Goal: Check status: Check status

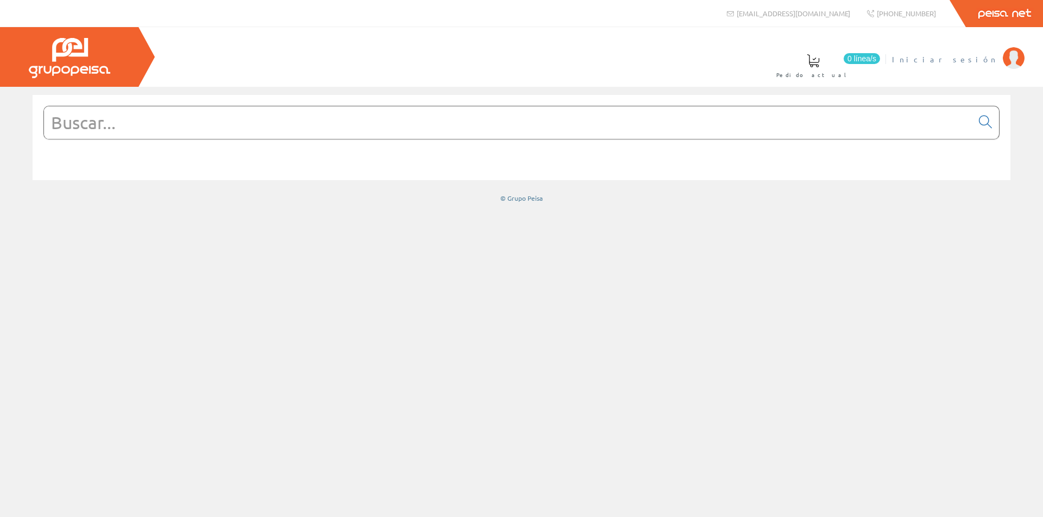
click at [976, 58] on span "Iniciar sesión" at bounding box center [944, 59] width 105 height 11
click at [922, 57] on span "INSTALA.ENERG.[PERSON_NAME] SL" at bounding box center [882, 59] width 229 height 11
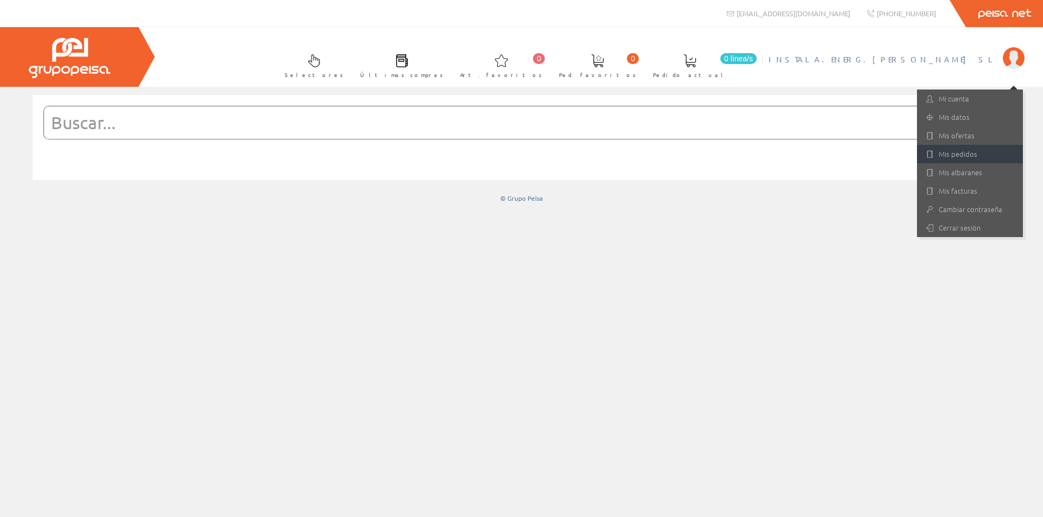
click at [955, 155] on link "Mis pedidos" at bounding box center [970, 154] width 106 height 18
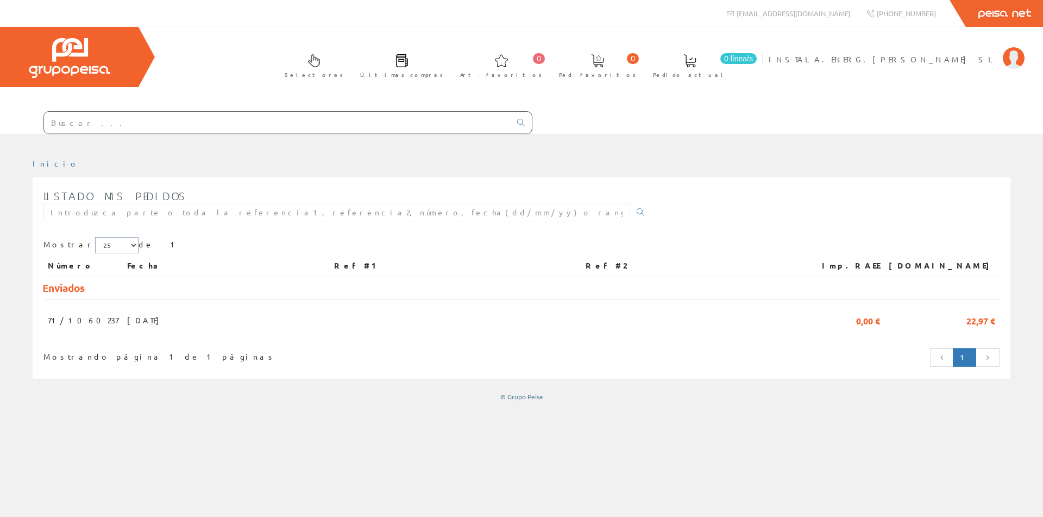
click at [111, 245] on select "5 15 25" at bounding box center [116, 245] width 43 height 16
click at [112, 236] on div "Mostrar 5 15 25 de 1 Número Fecha Ref #1 Ref #2 Imp.RAEE [DOMAIN_NAME] Enviados…" at bounding box center [521, 302] width 956 height 138
click at [970, 55] on span "INSTALA.ENERG.[PERSON_NAME] SL" at bounding box center [882, 59] width 229 height 11
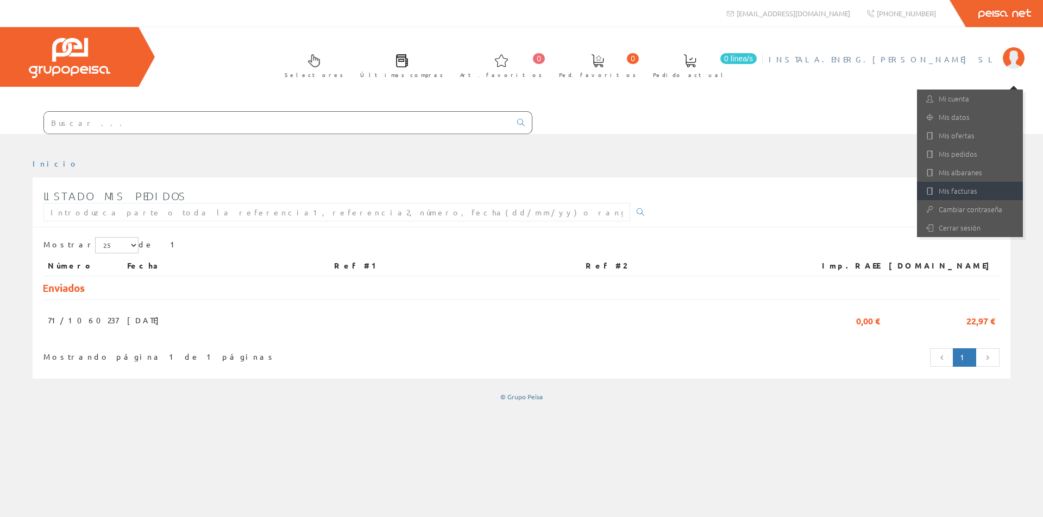
click at [953, 187] on link "Mis facturas" at bounding box center [970, 191] width 106 height 18
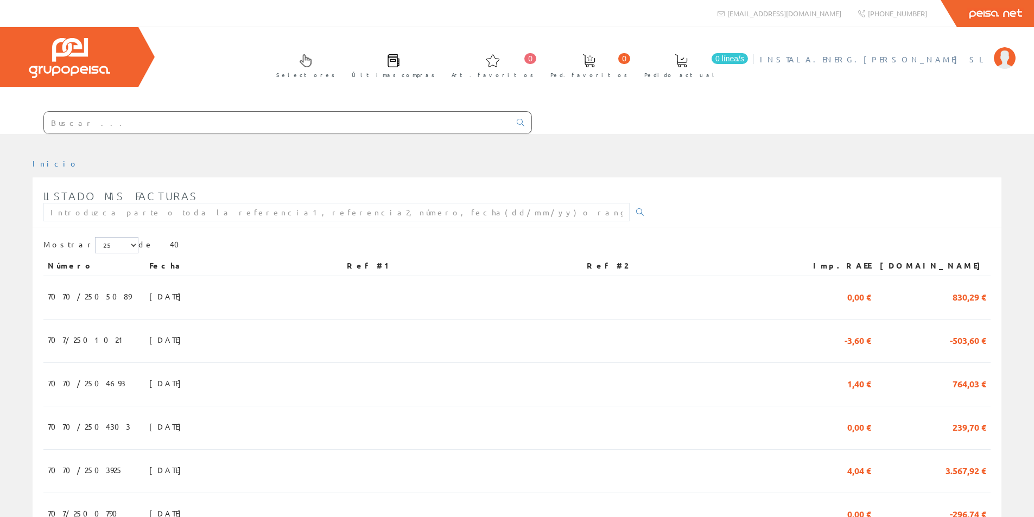
click at [935, 59] on span "INSTALA.ENERG.[PERSON_NAME] SL" at bounding box center [874, 59] width 229 height 11
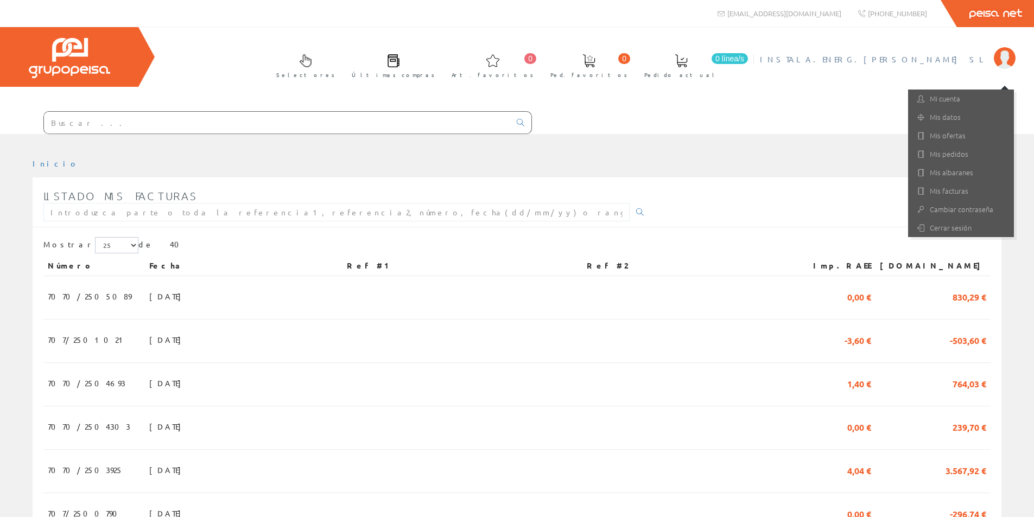
click at [935, 59] on span "INSTALA.ENERG.[PERSON_NAME] SL" at bounding box center [874, 59] width 229 height 11
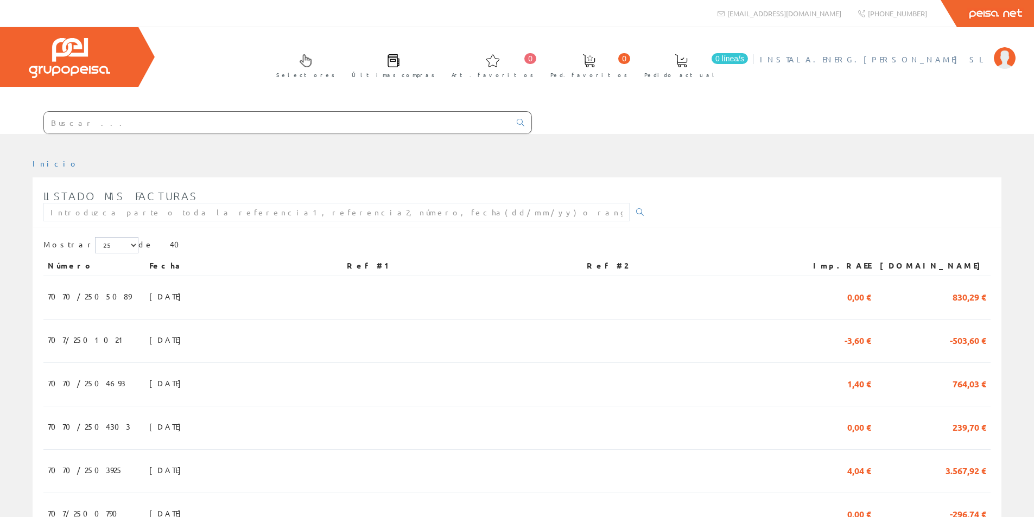
click at [935, 59] on span "INSTALA.ENERG.[PERSON_NAME] SL" at bounding box center [874, 59] width 229 height 11
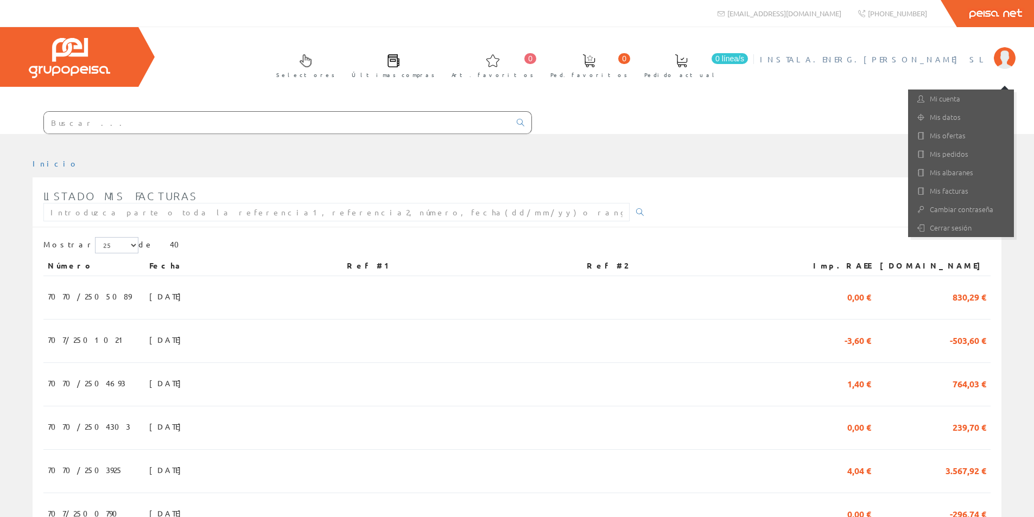
click at [866, 104] on div "Selectores Últimas compras 0 0" at bounding box center [517, 80] width 1034 height 107
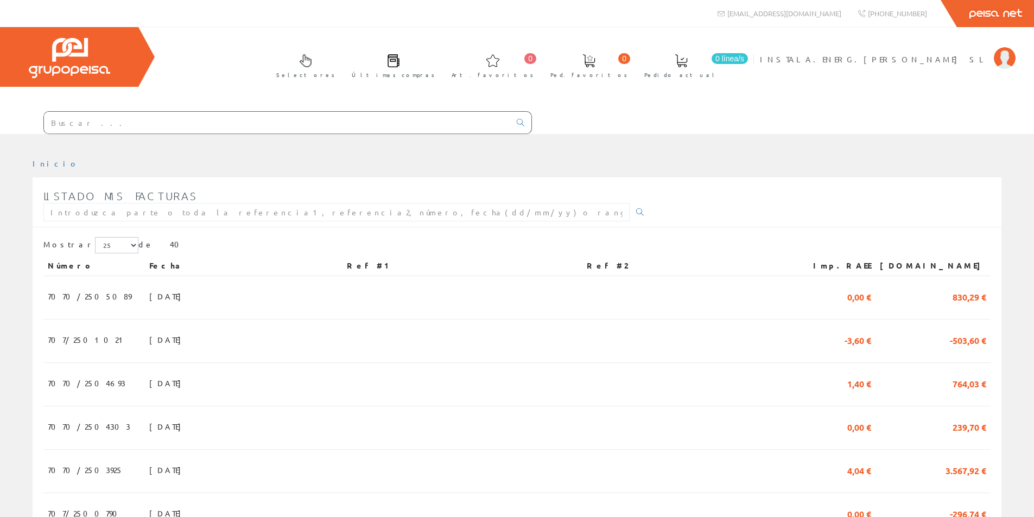
click at [400, 59] on span at bounding box center [393, 60] width 13 height 13
